Goal: Task Accomplishment & Management: Use online tool/utility

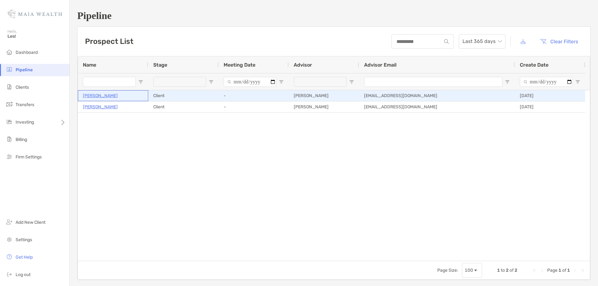
click at [95, 95] on p "[PERSON_NAME]" at bounding box center [100, 96] width 35 height 8
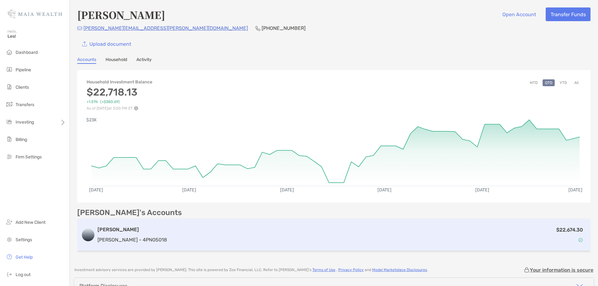
click at [222, 235] on div "$22,674.30" at bounding box center [377, 235] width 417 height 18
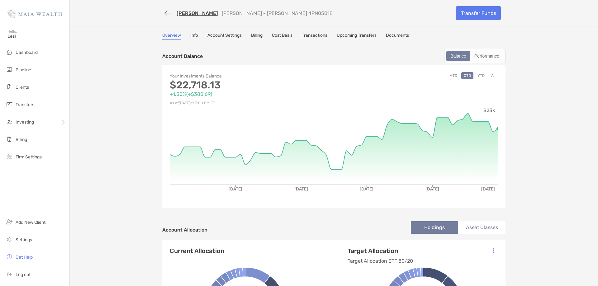
click at [314, 33] on link "Transactions" at bounding box center [315, 36] width 26 height 7
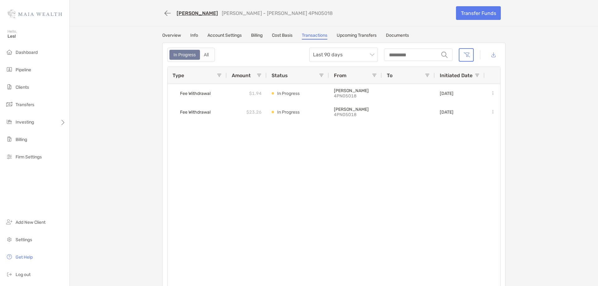
click at [168, 36] on link "Overview" at bounding box center [171, 36] width 19 height 7
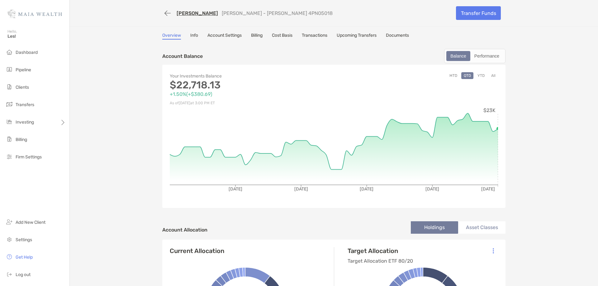
click at [211, 36] on link "Account Settings" at bounding box center [224, 36] width 34 height 7
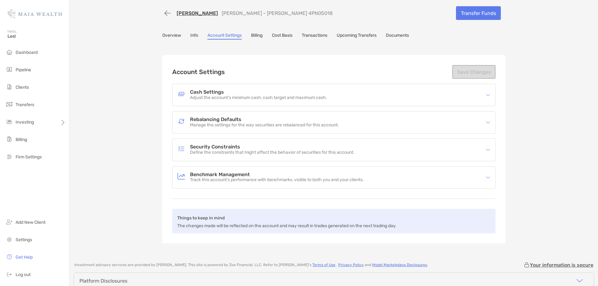
click at [278, 35] on link "Cost Basis" at bounding box center [282, 36] width 21 height 7
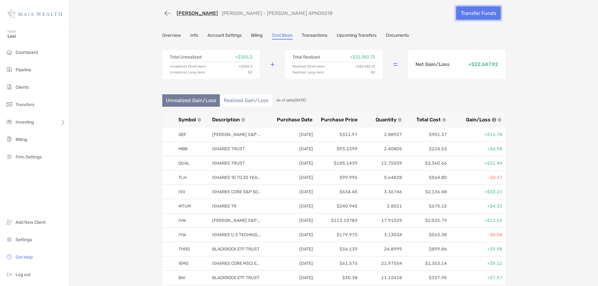
click at [484, 13] on link "Transfer Funds" at bounding box center [478, 13] width 45 height 14
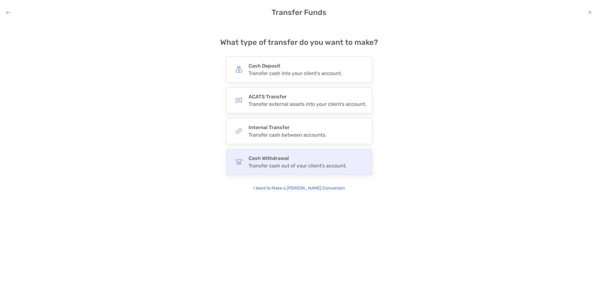
click at [270, 156] on h4 "Cash Withdrawal" at bounding box center [297, 158] width 98 height 6
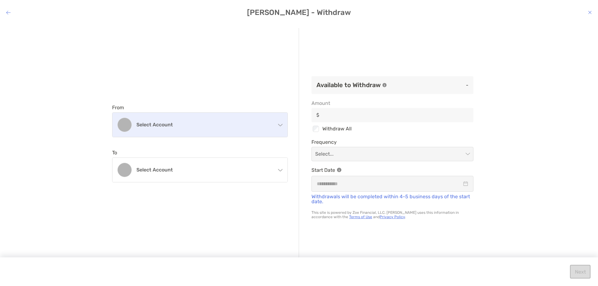
click at [204, 127] on h4 "Select account" at bounding box center [203, 125] width 135 height 6
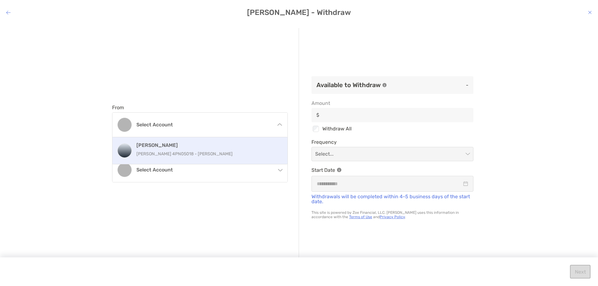
click at [188, 144] on h4 "[PERSON_NAME]" at bounding box center [206, 145] width 140 height 6
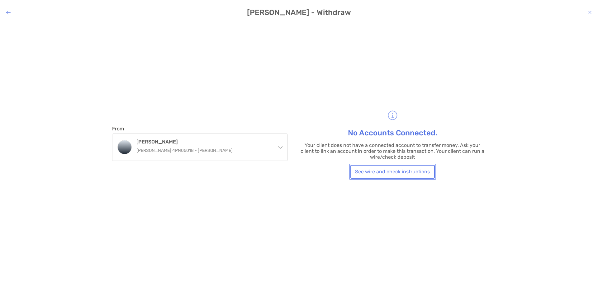
click at [389, 176] on button "See wire and check instructions" at bounding box center [392, 172] width 84 height 14
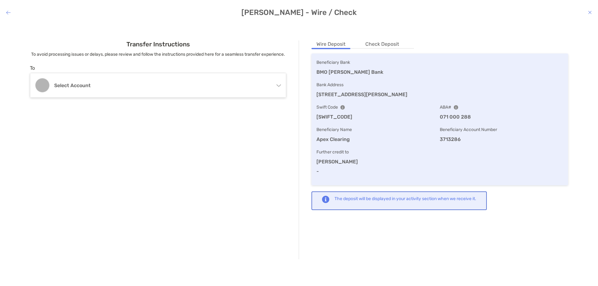
click at [277, 87] on icon "modal" at bounding box center [278, 84] width 5 height 5
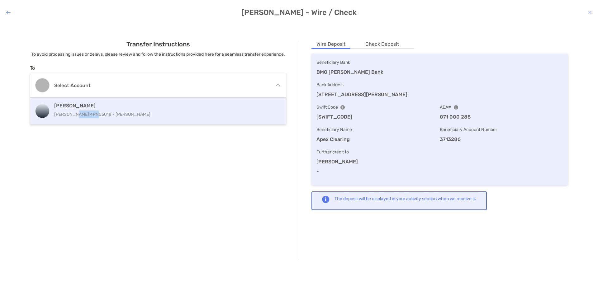
drag, startPoint x: 73, startPoint y: 120, endPoint x: 94, endPoint y: 120, distance: 20.9
click at [94, 118] on p "[PERSON_NAME] 4PN05018 - [PERSON_NAME]" at bounding box center [158, 115] width 209 height 8
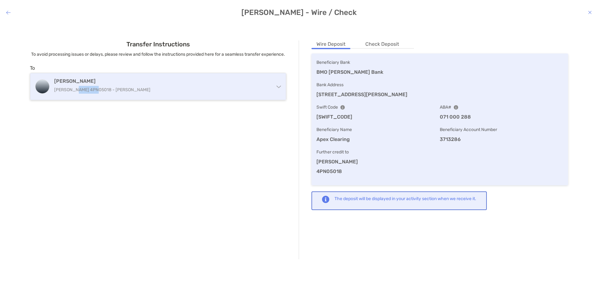
drag, startPoint x: 73, startPoint y: 97, endPoint x: 93, endPoint y: 97, distance: 20.2
click at [93, 94] on p "[PERSON_NAME] 4PN05018 - [PERSON_NAME]" at bounding box center [155, 90] width 203 height 8
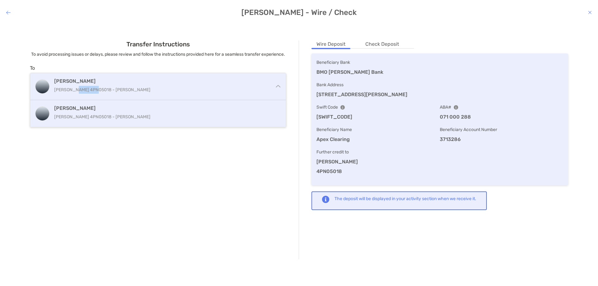
copy p "4PN05018"
